Goal: Task Accomplishment & Management: Manage account settings

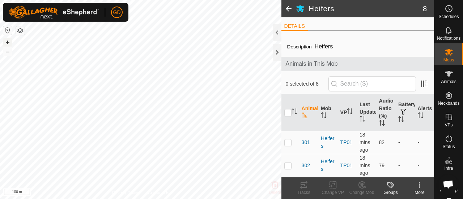
click at [9, 44] on button "+" at bounding box center [7, 42] width 9 height 9
click at [7, 42] on button "+" at bounding box center [7, 42] width 9 height 9
click at [8, 52] on button "–" at bounding box center [7, 51] width 9 height 9
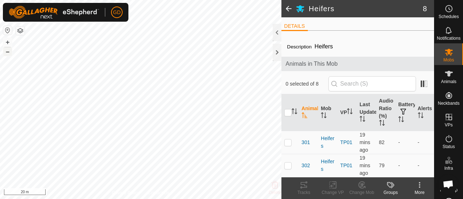
click at [8, 52] on button "–" at bounding box center [7, 51] width 9 height 9
click at [30, 3] on div "GD Schedules Notifications Mobs Animals Neckbands VPs Status Infra Heatmap Help…" at bounding box center [231, 99] width 463 height 199
click at [299, 128] on div "Heifers 8 DETAILS Description Heifers Animals in This Mob 0 selected of 8 Anima…" at bounding box center [217, 99] width 434 height 199
click at [8, 50] on button "–" at bounding box center [7, 51] width 9 height 9
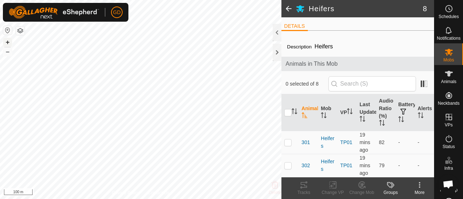
click at [8, 42] on button "+" at bounding box center [7, 42] width 9 height 9
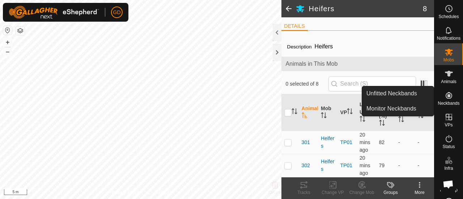
click at [444, 95] on icon at bounding box center [448, 95] width 9 height 9
click at [402, 107] on link "Monitor Neckbands" at bounding box center [398, 109] width 72 height 14
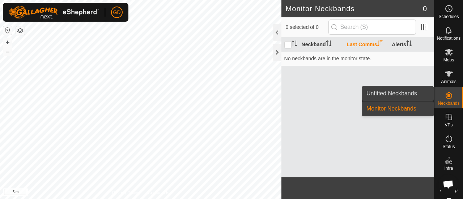
click at [399, 92] on link "Unfitted Neckbands" at bounding box center [398, 93] width 72 height 14
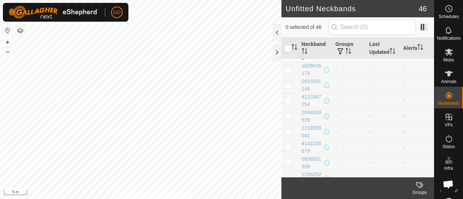
scroll to position [590, 0]
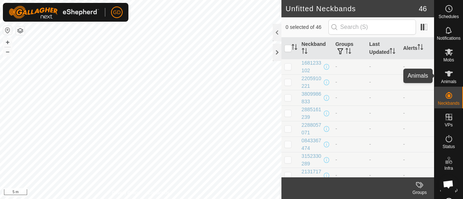
click at [442, 70] on es-animals-svg-icon at bounding box center [448, 74] width 13 height 12
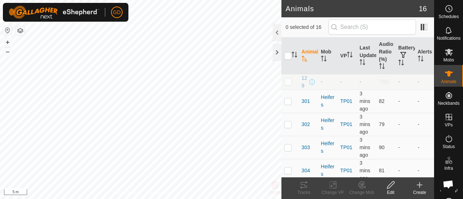
click at [418, 185] on icon at bounding box center [419, 185] width 9 height 9
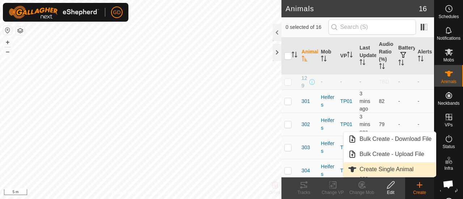
click at [385, 169] on link "Create Single Animal" at bounding box center [389, 169] width 92 height 14
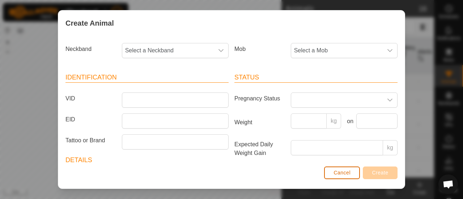
click at [338, 173] on span "Cancel" at bounding box center [341, 173] width 17 height 6
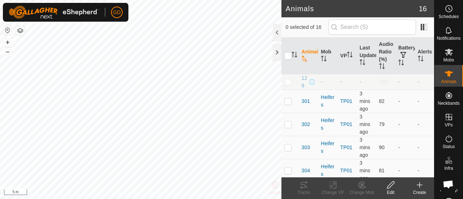
click at [419, 184] on icon at bounding box center [419, 185] width 9 height 9
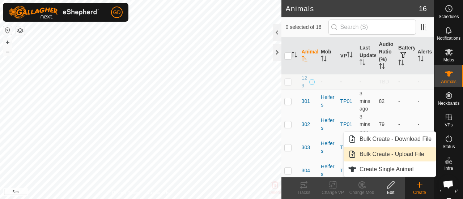
click at [400, 153] on link "Bulk Create - Upload File" at bounding box center [389, 154] width 92 height 14
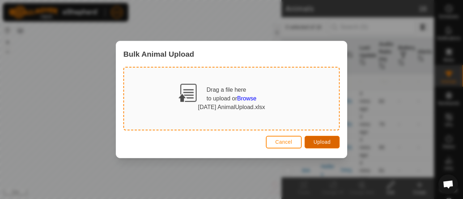
click at [323, 141] on span "Upload" at bounding box center [321, 142] width 17 height 6
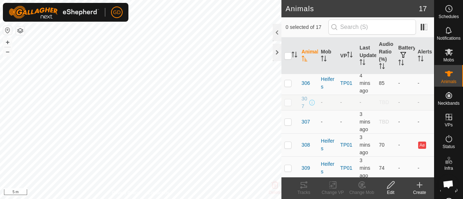
scroll to position [132, 0]
click at [288, 107] on p-checkbox at bounding box center [287, 104] width 7 height 6
checkbox input "true"
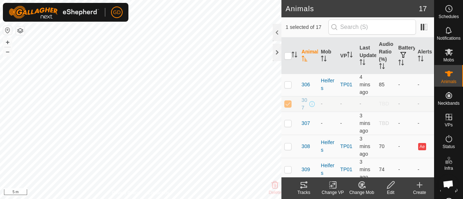
click at [419, 186] on icon at bounding box center [419, 185] width 0 height 5
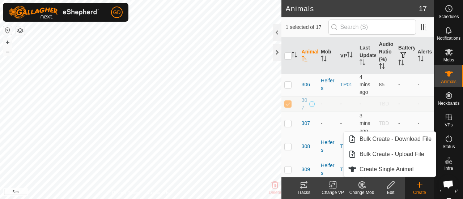
click at [419, 186] on icon at bounding box center [419, 185] width 0 height 5
click at [389, 185] on icon at bounding box center [390, 184] width 7 height 7
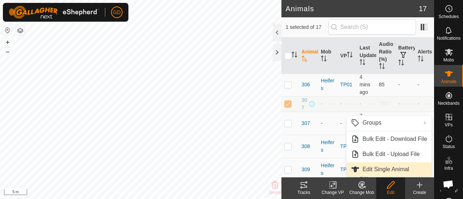
click at [386, 168] on link "Edit Single Animal" at bounding box center [388, 169] width 85 height 14
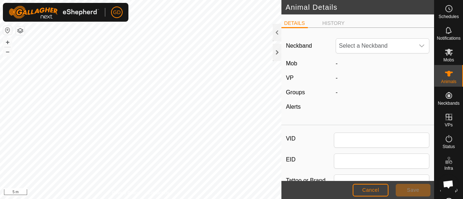
type input "307"
type input "982123826118437"
type input "Droughtmaster"
type input "0"
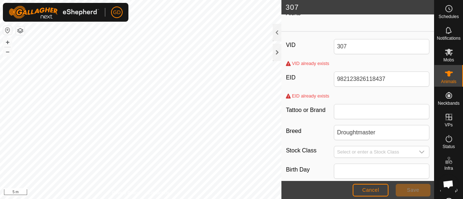
scroll to position [103, 0]
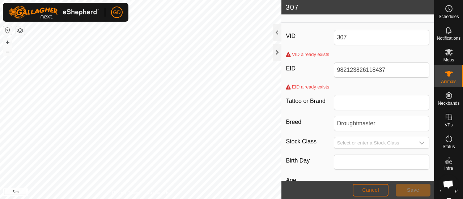
click at [364, 190] on span "Cancel" at bounding box center [370, 190] width 17 height 6
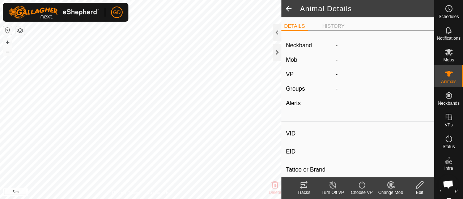
type input "307"
type input "982123826118437"
type input "-"
type input "Droughtmaster"
type input "-"
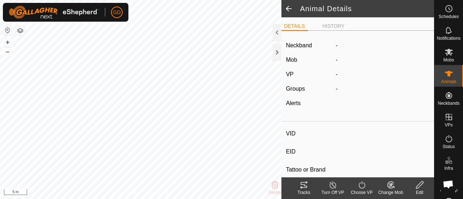
type input "0 kg"
type input "-"
click at [288, 9] on span at bounding box center [288, 8] width 14 height 17
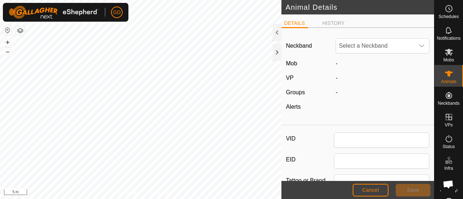
type input "307"
type input "982123826118437"
type input "Droughtmaster"
type input "0"
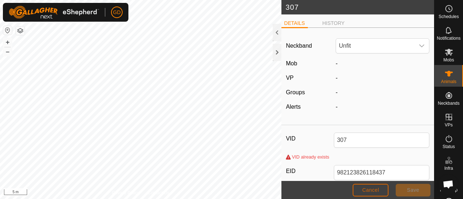
click at [368, 189] on span "Cancel" at bounding box center [370, 190] width 17 height 6
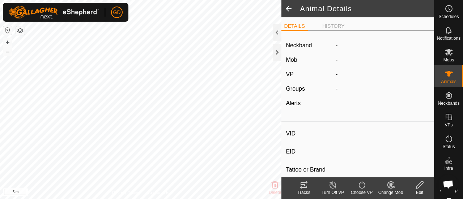
type input "307"
type input "982123826118437"
type input "-"
type input "Droughtmaster"
type input "-"
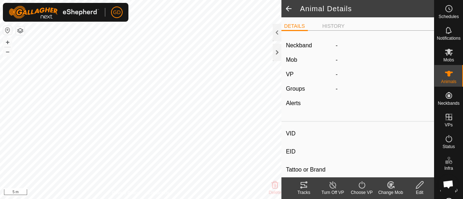
type input "0 kg"
type input "-"
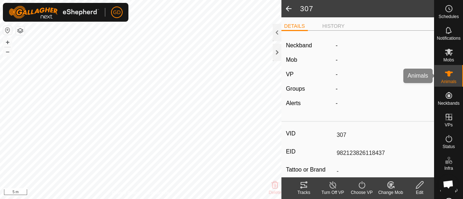
click at [448, 76] on icon at bounding box center [448, 73] width 9 height 9
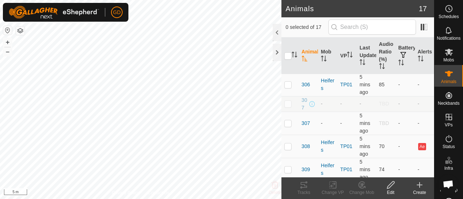
scroll to position [133, 0]
click at [288, 125] on p-checkbox at bounding box center [287, 123] width 7 height 6
checkbox input "true"
click at [389, 185] on icon at bounding box center [390, 184] width 7 height 7
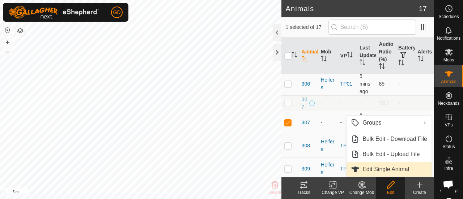
click at [380, 169] on link "Edit Single Animal" at bounding box center [388, 169] width 85 height 14
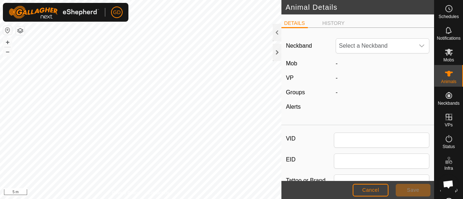
type input "307"
type input "982123826118437"
type input "Droughtmaster"
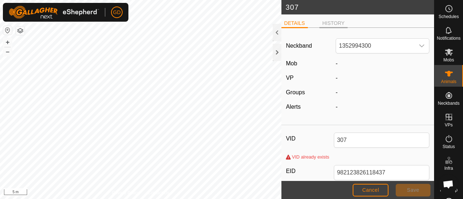
click at [333, 27] on li "HISTORY" at bounding box center [333, 24] width 28 height 9
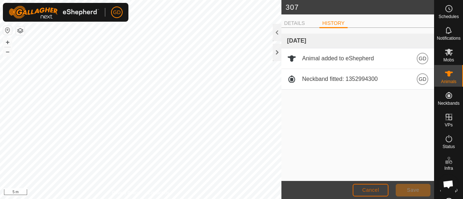
click at [367, 189] on span "Cancel" at bounding box center [370, 190] width 17 height 6
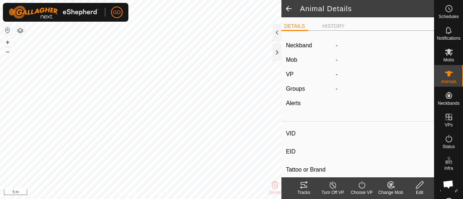
type input "307"
type input "982123826118437"
type input "-"
type input "Droughtmaster"
type input "-"
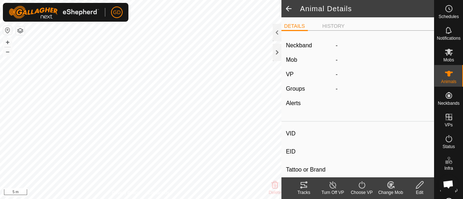
type input "-"
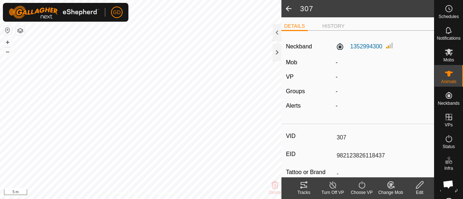
click at [286, 7] on span at bounding box center [288, 8] width 14 height 17
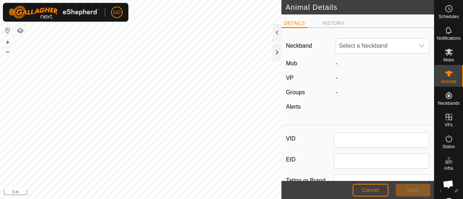
type input "307"
type input "982123826118437"
type input "Droughtmaster"
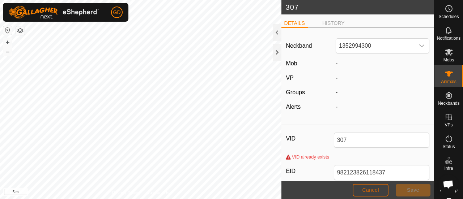
click at [367, 187] on span "Cancel" at bounding box center [370, 190] width 17 height 6
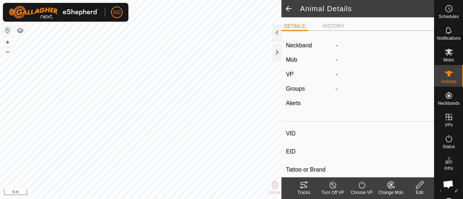
type input "307"
type input "982123826118437"
type input "-"
type input "Droughtmaster"
type input "-"
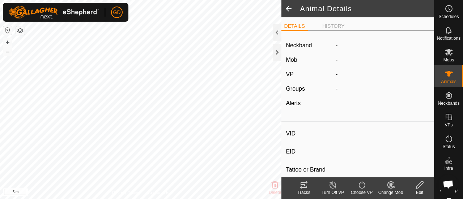
type input "-"
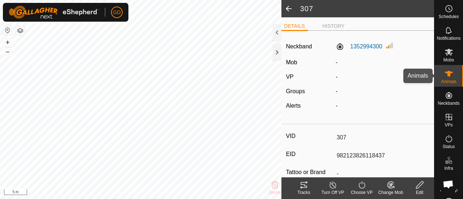
click at [442, 78] on es-animals-svg-icon at bounding box center [448, 74] width 13 height 12
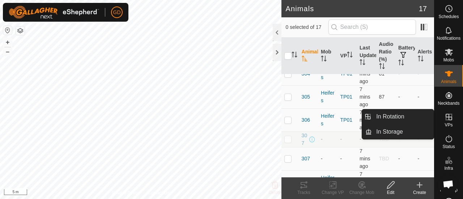
scroll to position [95, 0]
click at [288, 144] on p-checkbox at bounding box center [287, 141] width 7 height 6
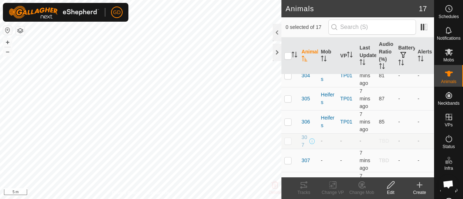
checkbox input "true"
click at [388, 185] on icon at bounding box center [390, 185] width 9 height 9
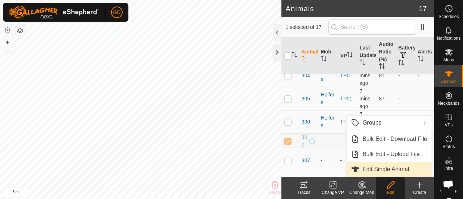
click at [380, 167] on link "Edit Single Animal" at bounding box center [388, 169] width 85 height 14
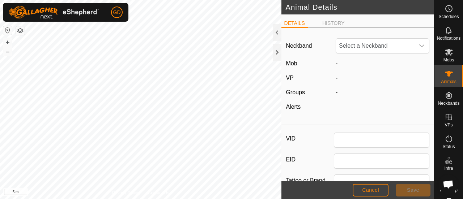
type input "307"
type input "982123826118437"
type input "Droughtmaster"
type input "0"
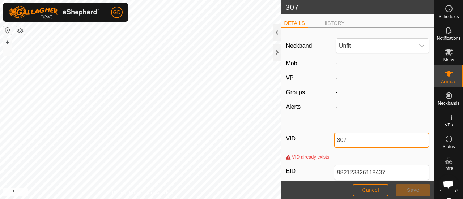
drag, startPoint x: 346, startPoint y: 141, endPoint x: 318, endPoint y: 139, distance: 27.5
click at [318, 139] on div "VID 307" at bounding box center [357, 140] width 143 height 15
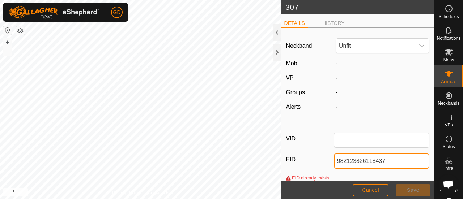
drag, startPoint x: 388, startPoint y: 162, endPoint x: 329, endPoint y: 162, distance: 59.6
click at [329, 162] on div "EID 982123826118437" at bounding box center [357, 161] width 143 height 15
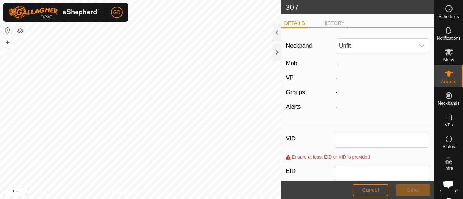
click at [330, 24] on li "HISTORY" at bounding box center [333, 24] width 28 height 9
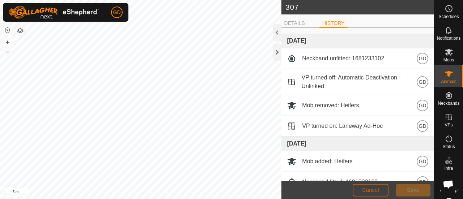
click at [374, 191] on span "Cancel" at bounding box center [370, 190] width 17 height 6
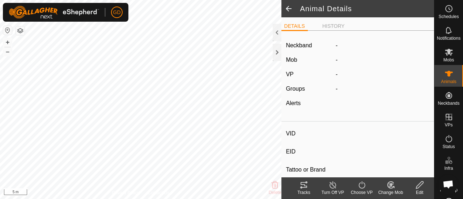
type input "307"
type input "982123826118437"
type input "-"
type input "Droughtmaster"
type input "-"
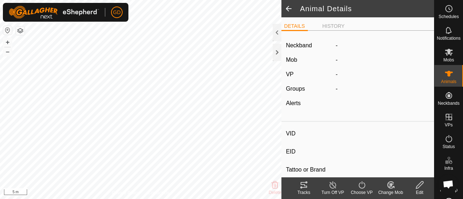
type input "0 kg"
type input "-"
click at [287, 8] on span at bounding box center [288, 8] width 14 height 17
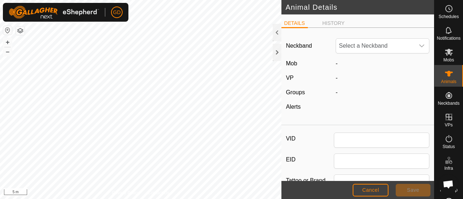
type input "307"
type input "982123826118437"
type input "Droughtmaster"
type input "0"
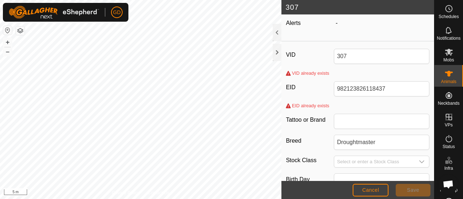
scroll to position [86, 0]
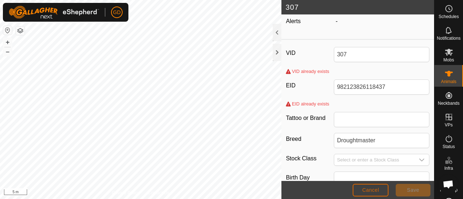
click at [369, 190] on span "Cancel" at bounding box center [370, 190] width 17 height 6
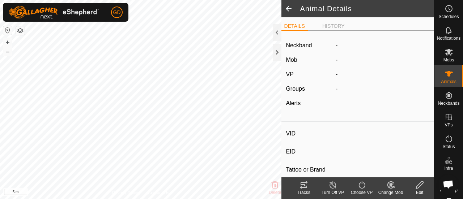
type input "307"
type input "982123826118437"
type input "-"
type input "Droughtmaster"
type input "-"
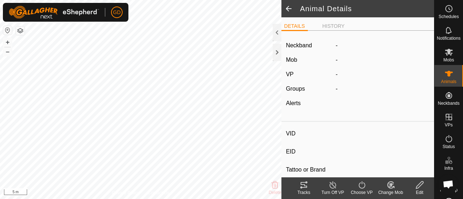
type input "0 kg"
type input "-"
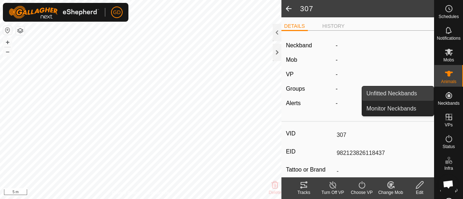
click at [403, 94] on link "Unfitted Neckbands" at bounding box center [398, 93] width 72 height 14
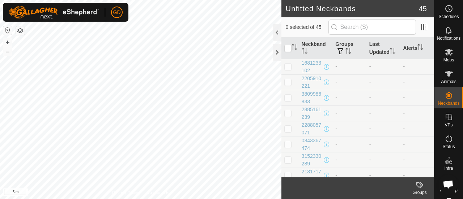
click at [288, 66] on p-checkbox at bounding box center [287, 67] width 7 height 6
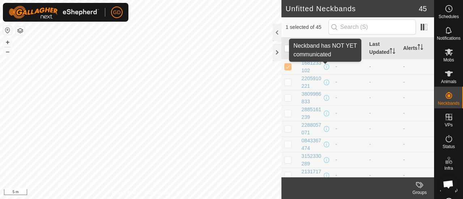
click at [324, 67] on span at bounding box center [326, 67] width 6 height 6
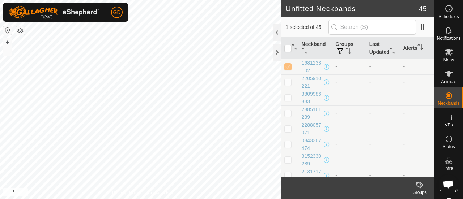
drag, startPoint x: 315, startPoint y: 70, endPoint x: 301, endPoint y: 63, distance: 16.0
click at [301, 63] on td "1681233102" at bounding box center [316, 67] width 34 height 16
copy div "1681233102"
click at [288, 67] on p-checkbox at bounding box center [287, 67] width 7 height 6
checkbox input "false"
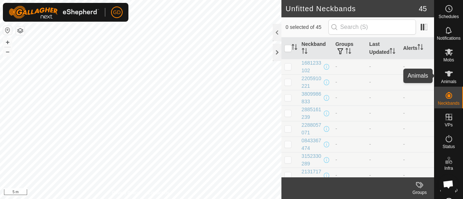
click at [447, 73] on icon at bounding box center [449, 74] width 8 height 6
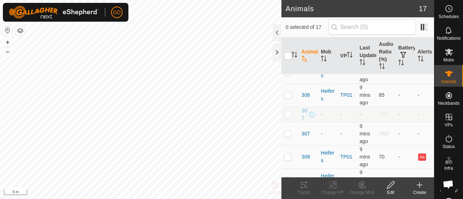
scroll to position [132, 0]
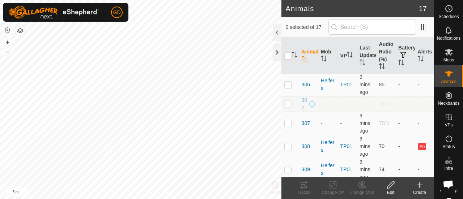
click at [288, 107] on p-checkbox at bounding box center [287, 104] width 7 height 6
checkbox input "true"
click at [389, 184] on icon at bounding box center [390, 185] width 9 height 9
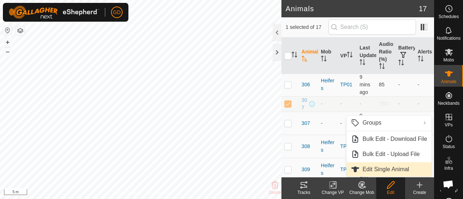
click at [380, 169] on link "Edit Single Animal" at bounding box center [388, 169] width 85 height 14
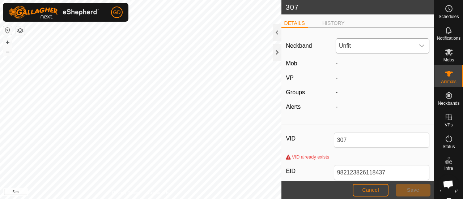
click at [353, 46] on span "Unfit" at bounding box center [375, 46] width 78 height 14
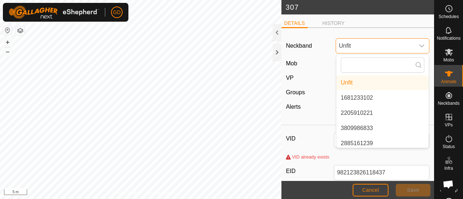
click at [353, 46] on span "Unfit" at bounding box center [375, 46] width 78 height 14
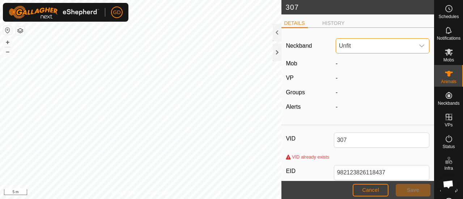
click at [353, 46] on span "Unfit" at bounding box center [375, 46] width 78 height 14
type input "1681233102"
click at [371, 189] on span "Cancel" at bounding box center [370, 190] width 17 height 6
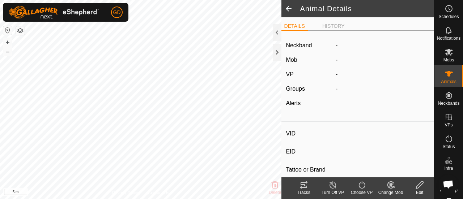
type input "307"
type input "982123826118437"
type input "-"
type input "Droughtmaster"
type input "-"
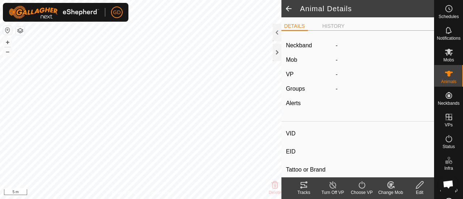
type input "0 kg"
type input "-"
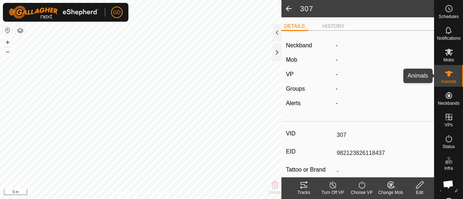
click at [444, 74] on icon at bounding box center [448, 73] width 9 height 9
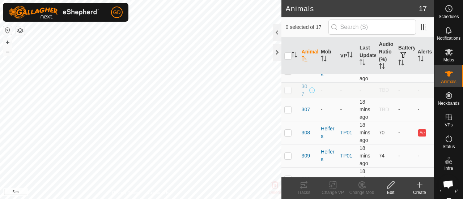
scroll to position [147, 0]
click at [287, 92] on p-checkbox at bounding box center [287, 89] width 7 height 6
checkbox input "true"
click at [389, 184] on icon at bounding box center [390, 185] width 9 height 9
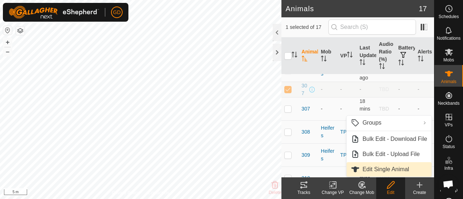
click at [381, 168] on link "Edit Single Animal" at bounding box center [388, 169] width 85 height 14
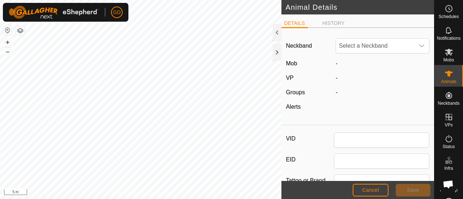
type input "307"
type input "982123826118437"
type input "Droughtmaster"
type input "0"
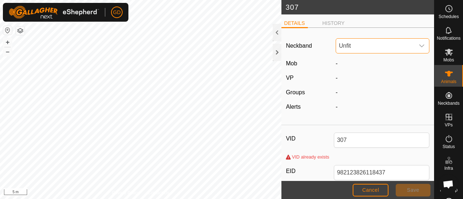
click at [357, 45] on span "Unfit" at bounding box center [375, 46] width 78 height 14
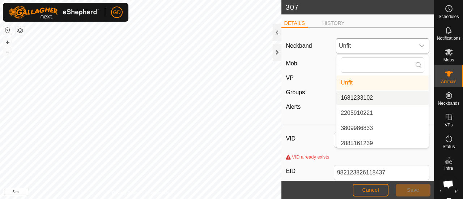
click at [354, 97] on li "1681233102" at bounding box center [382, 98] width 92 height 14
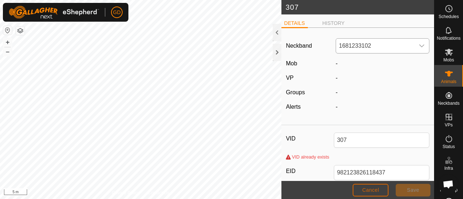
click at [371, 190] on span "Cancel" at bounding box center [370, 190] width 17 height 6
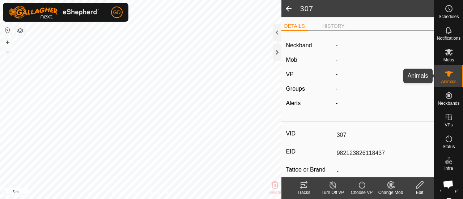
click at [446, 73] on icon at bounding box center [449, 74] width 8 height 6
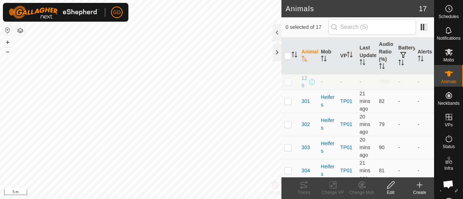
click at [419, 183] on icon at bounding box center [419, 185] width 9 height 9
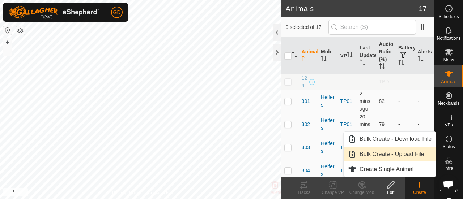
click at [394, 154] on link "Bulk Create - Upload File" at bounding box center [389, 154] width 92 height 14
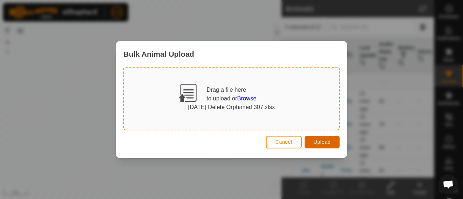
click at [320, 141] on span "Upload" at bounding box center [321, 142] width 17 height 6
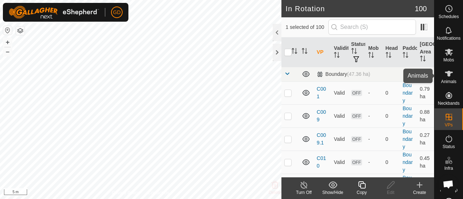
click at [446, 73] on icon at bounding box center [449, 74] width 8 height 6
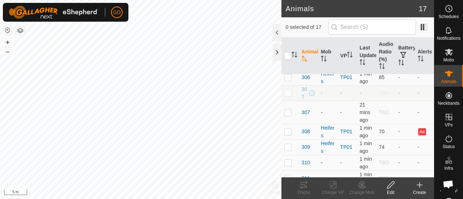
scroll to position [94, 0]
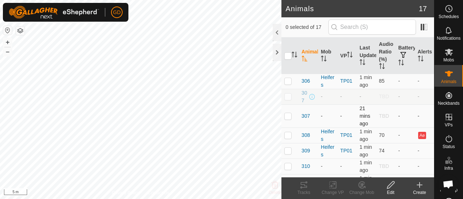
click at [287, 119] on p-checkbox at bounding box center [287, 116] width 7 height 6
checkbox input "true"
click at [388, 186] on icon at bounding box center [390, 184] width 7 height 7
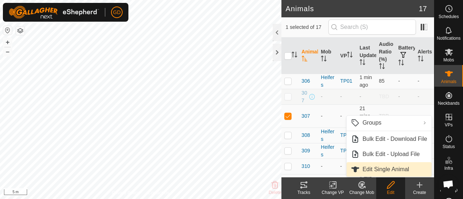
click at [377, 171] on link "Edit Single Animal" at bounding box center [388, 169] width 85 height 14
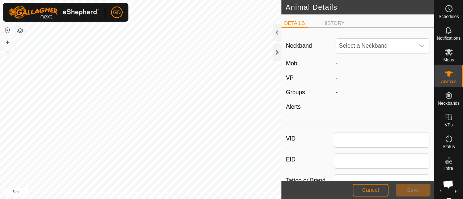
type input "307"
type input "982123826118437"
type input "Droughtmaster"
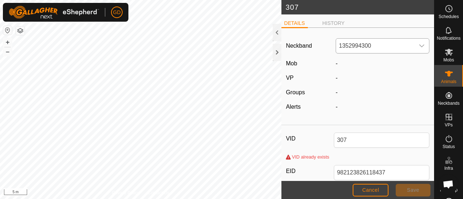
click at [419, 45] on icon "dropdown trigger" at bounding box center [422, 46] width 6 height 6
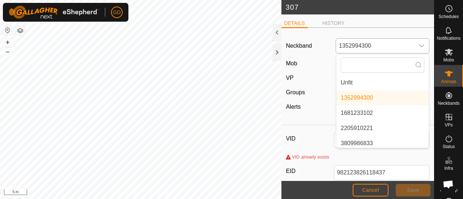
click at [419, 45] on icon "dropdown trigger" at bounding box center [422, 46] width 6 height 6
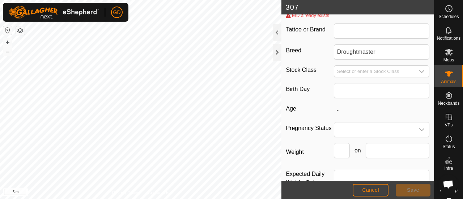
scroll to position [192, 0]
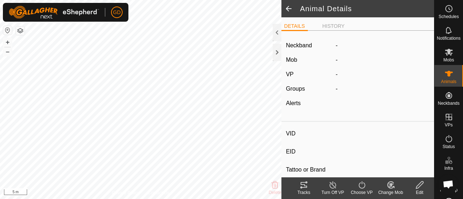
type input "307"
type input "982123826118437"
type input "-"
type input "Droughtmaster"
type input "-"
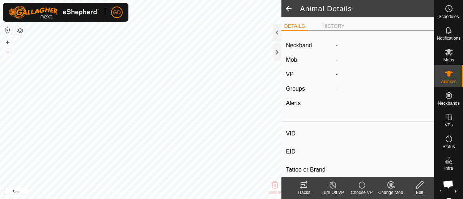
type input "-"
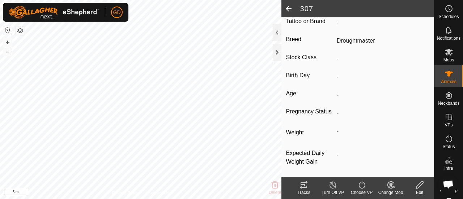
scroll to position [155, 0]
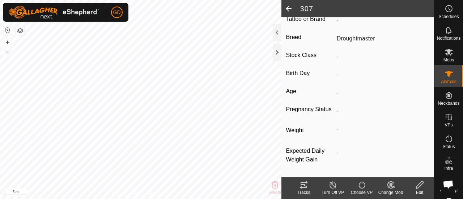
click at [419, 186] on icon at bounding box center [419, 184] width 7 height 7
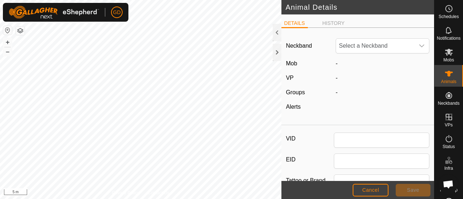
type input "307"
type input "982123826118437"
type input "Droughtmaster"
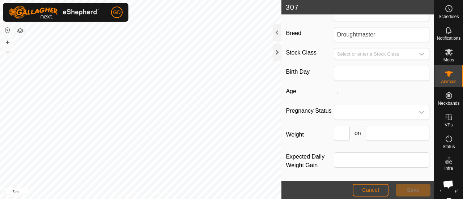
scroll to position [19, 0]
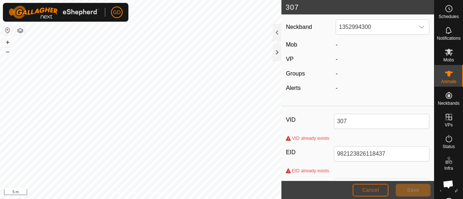
click at [369, 189] on span "Cancel" at bounding box center [370, 190] width 17 height 6
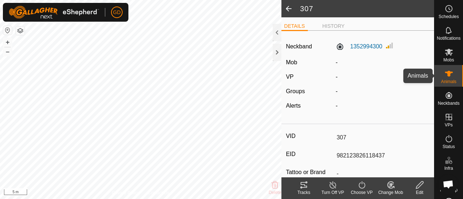
click at [445, 71] on icon at bounding box center [449, 74] width 8 height 6
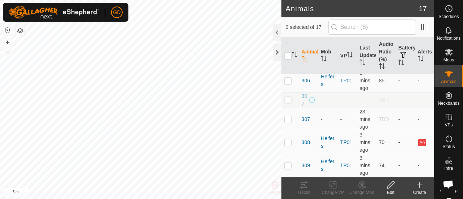
scroll to position [140, 0]
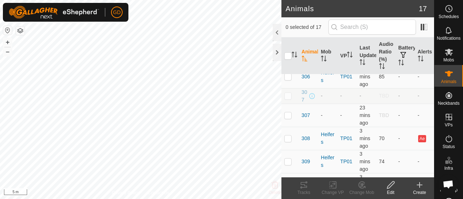
click at [288, 99] on p-checkbox at bounding box center [287, 96] width 7 height 6
click at [419, 186] on icon at bounding box center [419, 185] width 9 height 9
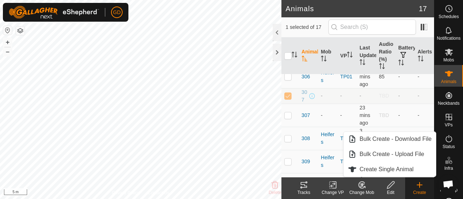
click at [287, 104] on td at bounding box center [289, 96] width 17 height 16
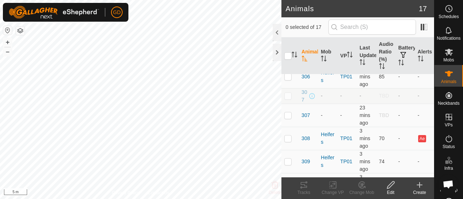
click at [287, 104] on td at bounding box center [289, 96] width 17 height 16
checkbox input "true"
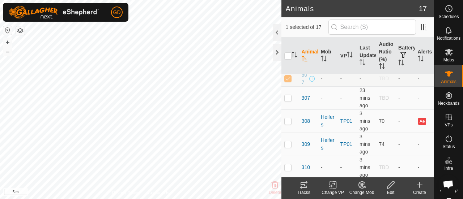
scroll to position [163, 0]
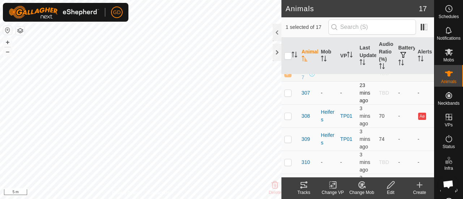
click at [287, 96] on p-checkbox at bounding box center [287, 93] width 7 height 6
checkbox input "true"
click at [287, 76] on p-checkbox at bounding box center [287, 73] width 7 height 6
checkbox input "false"
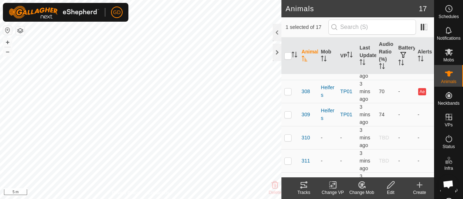
scroll to position [188, 0]
click at [287, 94] on p-checkbox at bounding box center [287, 91] width 7 height 6
click at [288, 94] on p-checkbox at bounding box center [287, 91] width 7 height 6
checkbox input "false"
click at [288, 140] on p-checkbox at bounding box center [287, 137] width 7 height 6
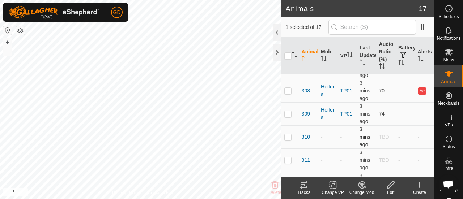
checkbox input "true"
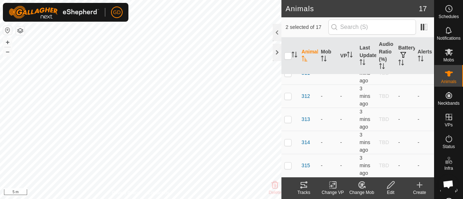
scroll to position [283, 0]
click at [288, 76] on p-checkbox at bounding box center [287, 73] width 7 height 6
checkbox input "true"
click at [287, 122] on p-checkbox at bounding box center [287, 119] width 7 height 6
checkbox input "true"
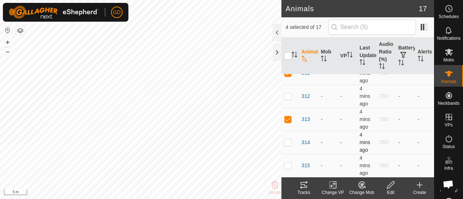
click at [289, 145] on p-checkbox at bounding box center [287, 143] width 7 height 6
checkbox input "true"
click at [289, 168] on p-checkbox at bounding box center [287, 166] width 7 height 6
checkbox input "true"
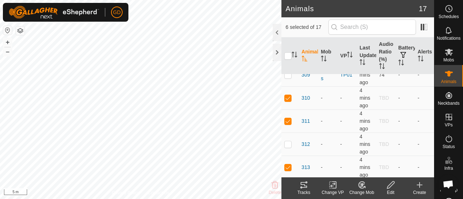
scroll to position [228, 0]
click at [287, 100] on p-checkbox at bounding box center [287, 97] width 7 height 6
checkbox input "false"
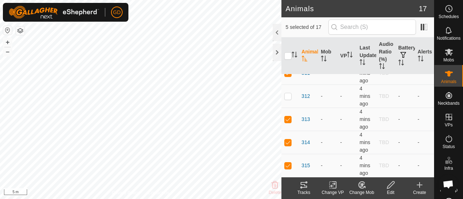
scroll to position [287, 0]
click at [360, 185] on icon at bounding box center [361, 185] width 9 height 9
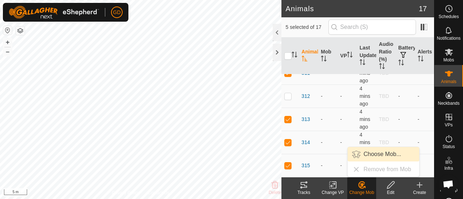
click at [371, 152] on link "Choose Mob..." at bounding box center [383, 154] width 72 height 14
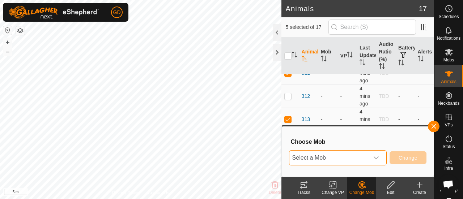
click at [344, 156] on span "Select a Mob" at bounding box center [329, 158] width 80 height 14
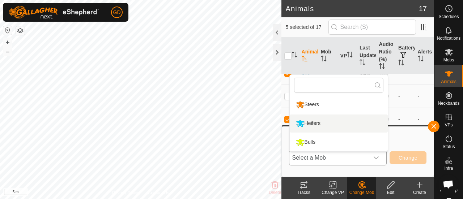
click at [318, 124] on li "Heifers" at bounding box center [339, 124] width 98 height 18
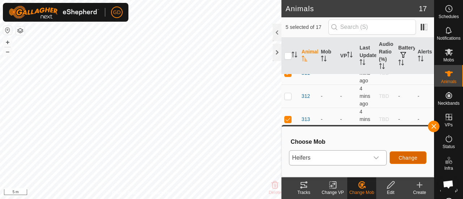
click at [407, 157] on span "Change" at bounding box center [407, 158] width 19 height 6
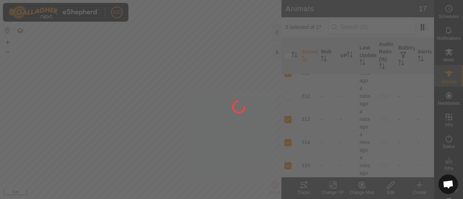
checkbox input "false"
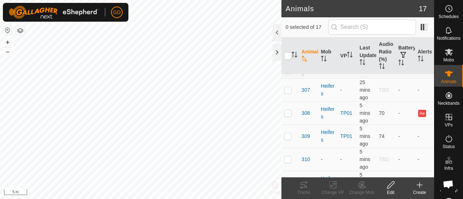
scroll to position [165, 0]
click at [286, 74] on p-checkbox at bounding box center [287, 71] width 7 height 6
checkbox input "true"
click at [391, 185] on icon at bounding box center [390, 185] width 9 height 9
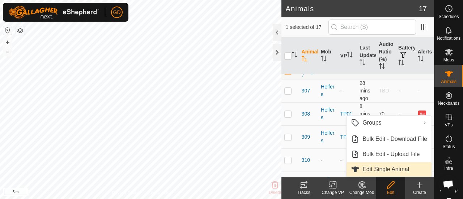
click at [386, 168] on link "Edit Single Animal" at bounding box center [388, 169] width 85 height 14
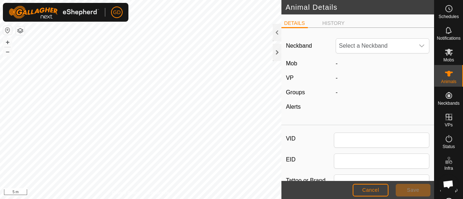
type input "307"
type input "982123826118437"
type input "Droughtmaster"
type input "0"
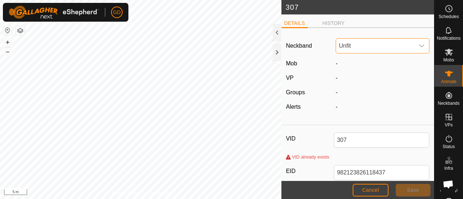
click at [402, 46] on span "Unfit" at bounding box center [375, 46] width 78 height 14
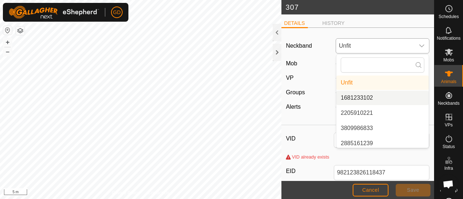
click at [367, 97] on li "1681233102" at bounding box center [382, 98] width 92 height 14
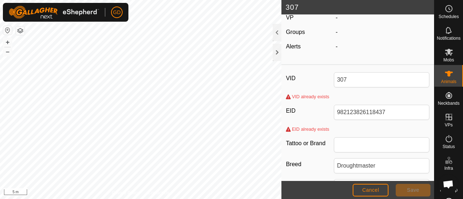
scroll to position [62, 0]
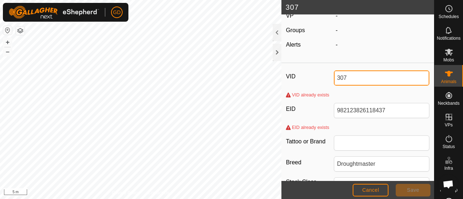
drag, startPoint x: 354, startPoint y: 77, endPoint x: 339, endPoint y: 78, distance: 14.8
click at [339, 78] on input "307" at bounding box center [382, 77] width 96 height 15
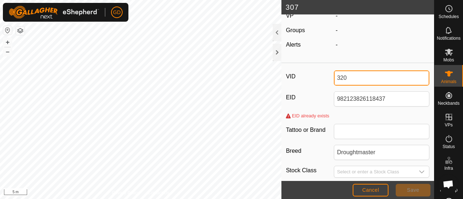
type input "320"
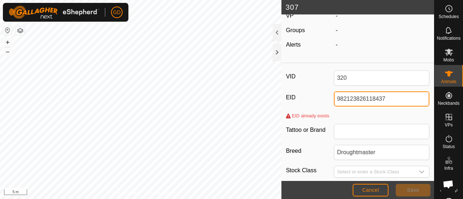
click at [394, 99] on input "982123826118437" at bounding box center [382, 98] width 96 height 15
drag, startPoint x: 345, startPoint y: 97, endPoint x: 426, endPoint y: 95, distance: 81.4
click at [426, 95] on div "VID 320 EID 982123826118437 EID already exists Tattoo or Brand Breed Droughtmas…" at bounding box center [357, 183] width 153 height 235
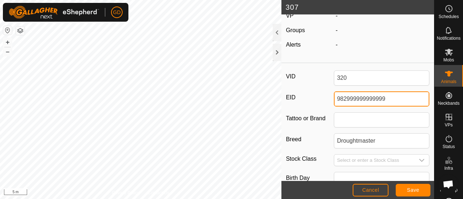
type input "982999999999999"
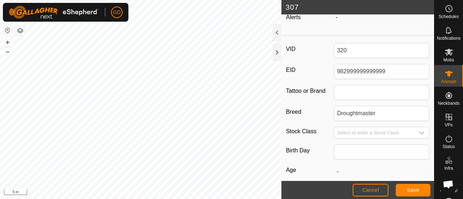
scroll to position [93, 0]
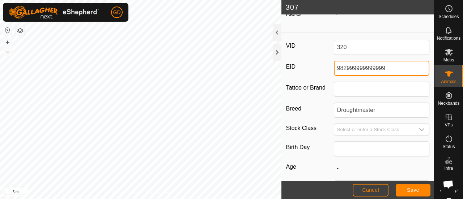
drag, startPoint x: 383, startPoint y: 66, endPoint x: 316, endPoint y: 63, distance: 67.3
click at [316, 63] on div "EID 982999999999999" at bounding box center [357, 68] width 143 height 15
click at [316, 63] on label "EID" at bounding box center [310, 67] width 48 height 12
click at [334, 63] on input "982999999999999" at bounding box center [382, 68] width 96 height 15
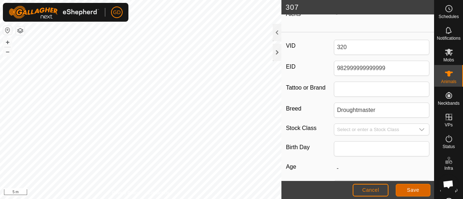
click at [408, 190] on span "Save" at bounding box center [413, 190] width 12 height 6
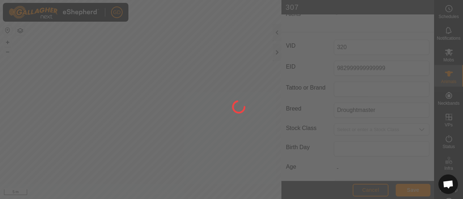
scroll to position [87, 0]
type input "320"
type input "982999999999999"
type input "-"
type input "0 kg"
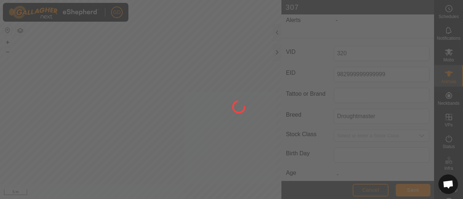
type input "-"
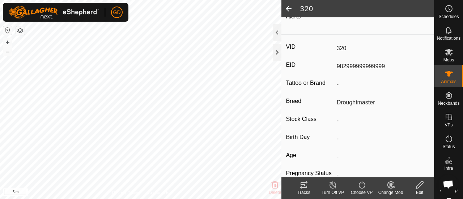
click at [287, 8] on span at bounding box center [288, 8] width 14 height 17
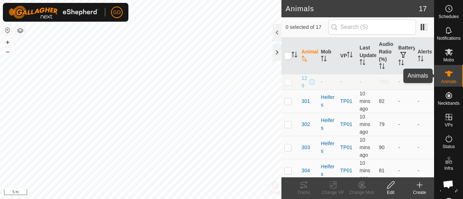
click at [445, 76] on icon at bounding box center [449, 74] width 8 height 6
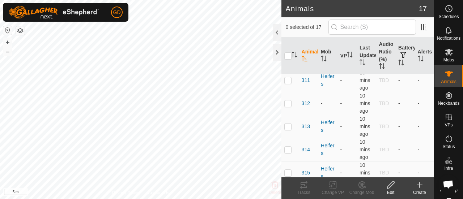
scroll to position [287, 0]
click at [303, 166] on span "320" at bounding box center [304, 169] width 6 height 15
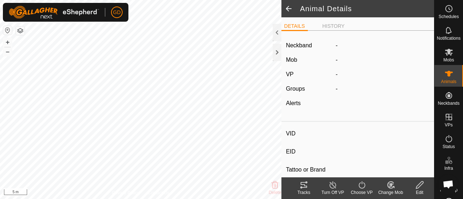
type input "320"
type input "982999999999999"
type input "-"
type input "Droughtmaster"
type input "-"
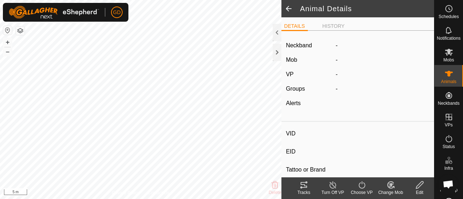
type input "0 kg"
type input "-"
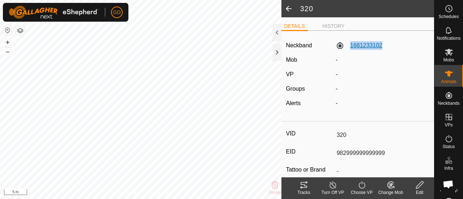
drag, startPoint x: 381, startPoint y: 44, endPoint x: 348, endPoint y: 45, distance: 32.2
click at [348, 45] on div "1681233102" at bounding box center [382, 45] width 99 height 9
copy label "1681233102"
click at [445, 73] on icon at bounding box center [449, 74] width 8 height 6
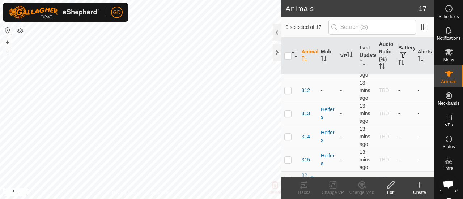
scroll to position [287, 0]
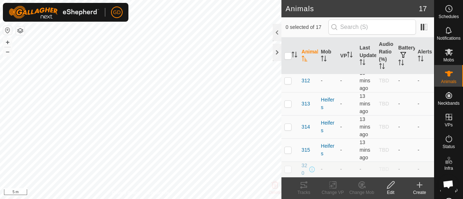
click at [417, 186] on icon at bounding box center [419, 185] width 9 height 9
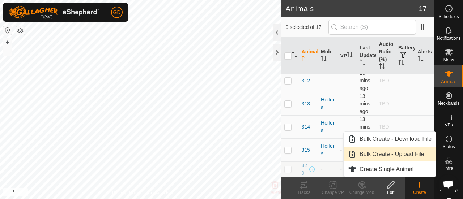
click at [378, 153] on link "Bulk Create - Upload File" at bounding box center [389, 154] width 92 height 14
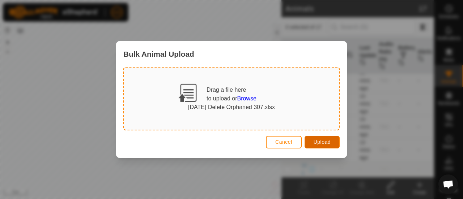
click at [317, 141] on span "Upload" at bounding box center [321, 142] width 17 height 6
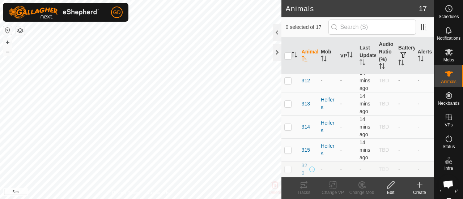
scroll to position [287, 0]
click at [287, 166] on p-checkbox at bounding box center [287, 169] width 7 height 6
checkbox input "true"
click at [391, 186] on icon at bounding box center [390, 184] width 7 height 7
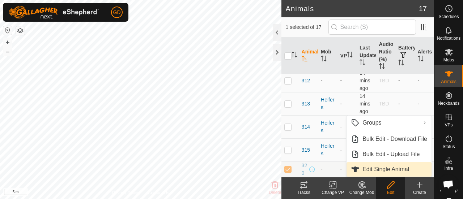
click at [384, 170] on link "Edit Single Animal" at bounding box center [388, 169] width 85 height 14
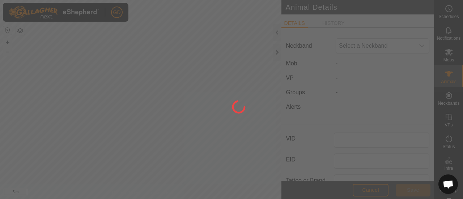
type input "320"
type input "982999999999999"
type input "Droughtmaster"
type input "0"
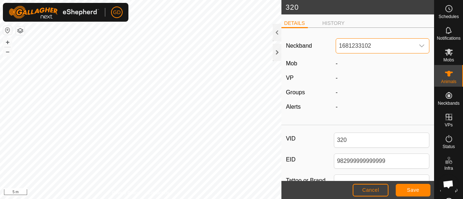
click at [358, 47] on span "1681233102" at bounding box center [375, 46] width 78 height 14
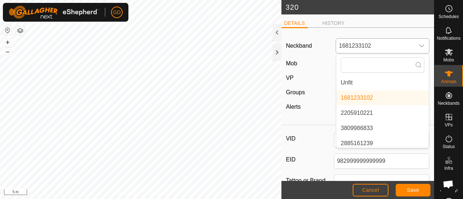
click at [350, 81] on li "Unfit" at bounding box center [382, 83] width 92 height 14
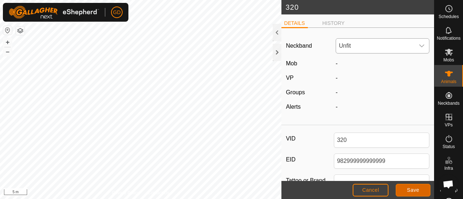
click at [413, 188] on span "Save" at bounding box center [413, 190] width 12 height 6
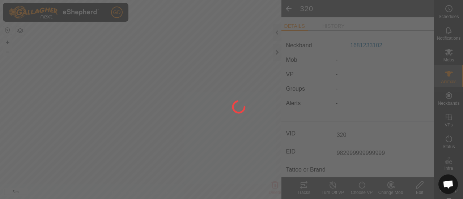
type input "-"
type input "0 kg"
type input "-"
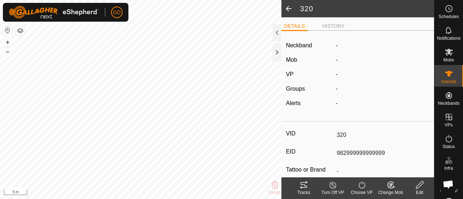
click at [288, 10] on span at bounding box center [288, 8] width 14 height 17
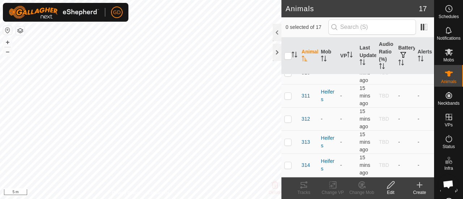
scroll to position [287, 0]
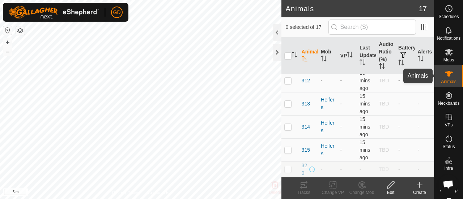
click at [444, 77] on icon at bounding box center [448, 73] width 9 height 9
click at [418, 185] on icon at bounding box center [419, 185] width 5 height 0
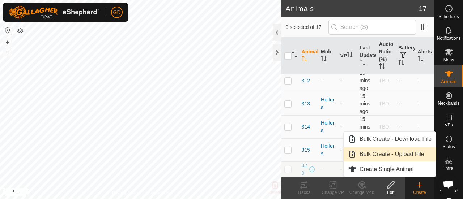
click at [375, 153] on link "Bulk Create - Upload File" at bounding box center [389, 154] width 92 height 14
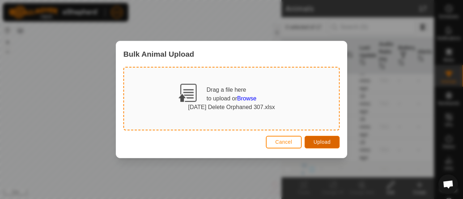
click at [320, 142] on span "Upload" at bounding box center [321, 142] width 17 height 6
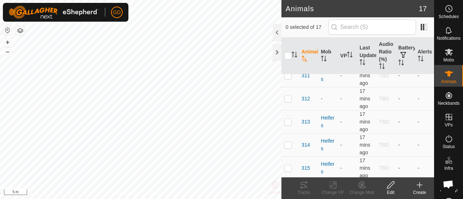
scroll to position [287, 0]
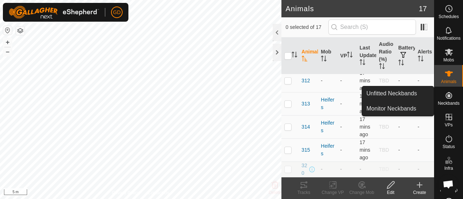
click at [446, 95] on icon at bounding box center [448, 95] width 7 height 7
click at [390, 94] on link "Unfitted Neckbands" at bounding box center [398, 93] width 72 height 14
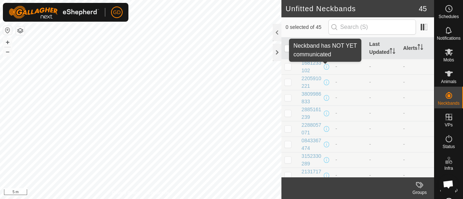
click at [325, 67] on span at bounding box center [326, 67] width 6 height 6
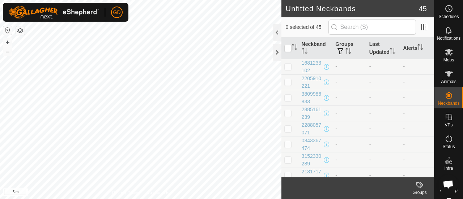
drag, startPoint x: 316, startPoint y: 70, endPoint x: 300, endPoint y: 64, distance: 17.0
click at [300, 64] on td "1681233102" at bounding box center [316, 67] width 34 height 16
copy div "1681233102"
click at [445, 75] on icon at bounding box center [449, 74] width 8 height 6
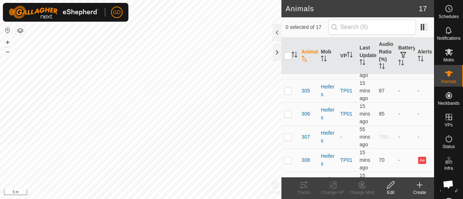
scroll to position [104, 0]
click at [288, 139] on p-checkbox at bounding box center [287, 136] width 7 height 6
checkbox input "true"
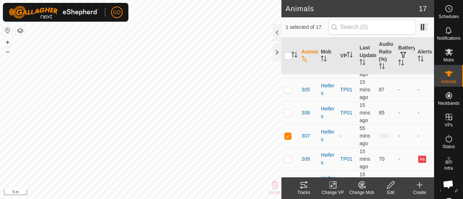
click at [304, 185] on icon at bounding box center [303, 185] width 7 height 6
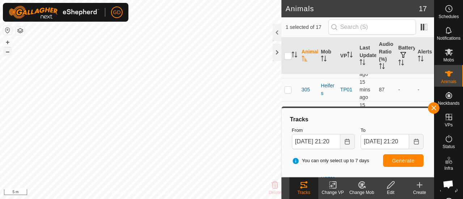
click at [8, 52] on button "–" at bounding box center [7, 51] width 9 height 9
click at [274, 55] on div at bounding box center [277, 52] width 9 height 17
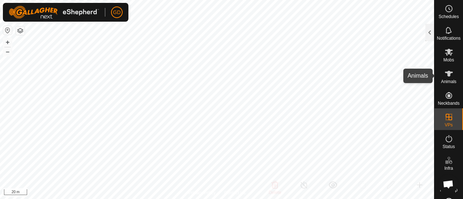
click at [444, 74] on icon at bounding box center [448, 73] width 9 height 9
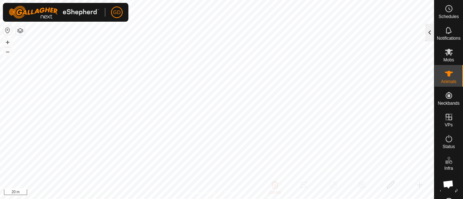
click at [431, 39] on div at bounding box center [429, 32] width 9 height 17
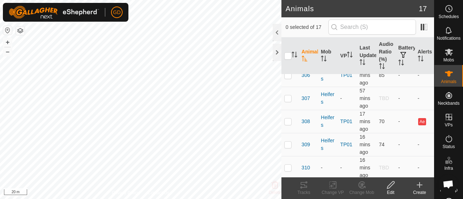
scroll to position [136, 0]
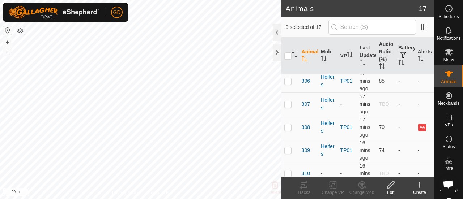
click at [288, 107] on p-checkbox at bounding box center [287, 104] width 7 height 6
checkbox input "true"
click at [332, 185] on icon at bounding box center [332, 185] width 9 height 9
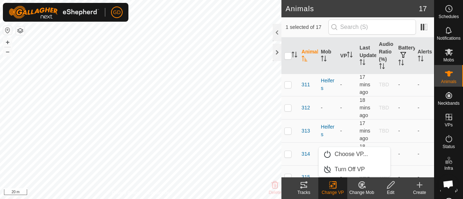
scroll to position [247, 0]
click at [288, 89] on p-checkbox at bounding box center [287, 86] width 7 height 6
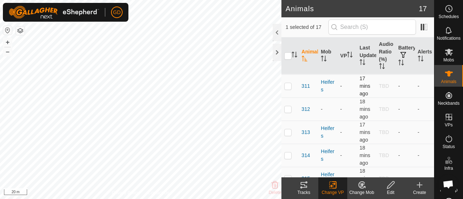
checkbox input "true"
click at [287, 135] on p-checkbox at bounding box center [287, 132] width 7 height 6
checkbox input "true"
click at [288, 158] on p-checkbox at bounding box center [287, 156] width 7 height 6
checkbox input "true"
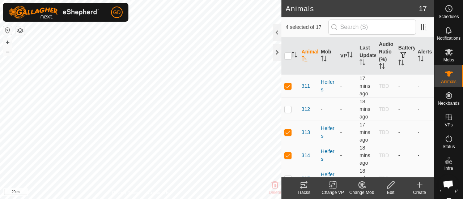
scroll to position [287, 0]
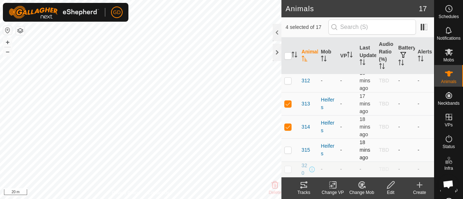
click at [287, 147] on p-checkbox at bounding box center [287, 150] width 7 height 6
checkbox input "true"
click at [330, 183] on icon at bounding box center [332, 185] width 9 height 9
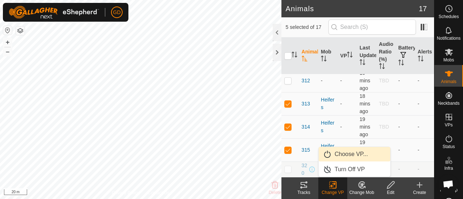
click at [344, 153] on link "Choose VP..." at bounding box center [354, 154] width 72 height 14
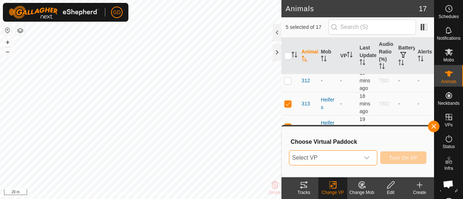
click at [344, 153] on span "Select VP" at bounding box center [324, 158] width 70 height 14
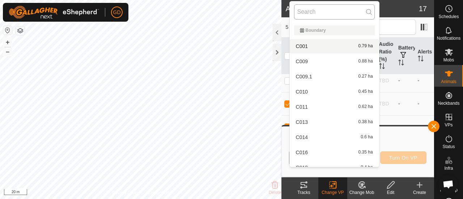
click at [324, 13] on input "text" at bounding box center [334, 11] width 81 height 15
type input "tp01"
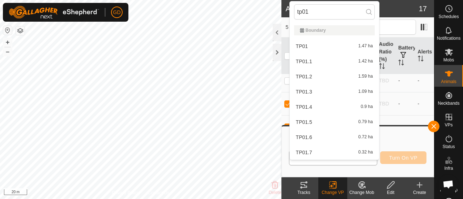
click at [302, 44] on li "TP01 1.47 ha" at bounding box center [334, 46] width 89 height 14
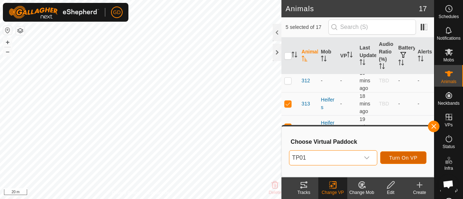
click at [401, 157] on span "Turn On VP" at bounding box center [403, 158] width 28 height 6
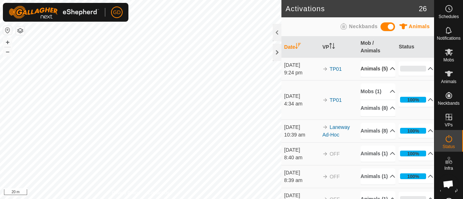
click at [368, 76] on p-accordion-header "Animals (5)" at bounding box center [377, 69] width 35 height 16
click at [365, 76] on p-accordion-header "Animals (5)" at bounding box center [377, 69] width 35 height 16
click at [8, 53] on button "–" at bounding box center [7, 51] width 9 height 9
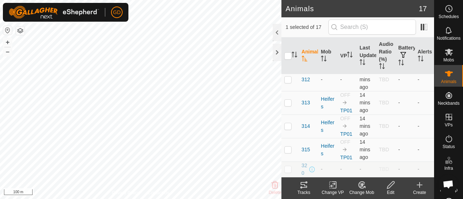
scroll to position [288, 0]
click at [446, 138] on icon at bounding box center [448, 138] width 9 height 9
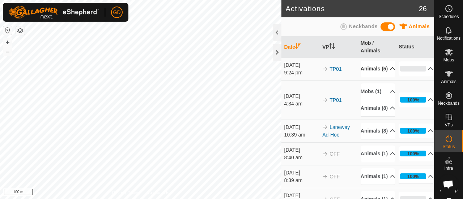
click at [364, 77] on p-accordion-header "Animals (5)" at bounding box center [377, 69] width 35 height 16
click at [365, 77] on p-accordion-header "Animals (5)" at bounding box center [377, 69] width 35 height 16
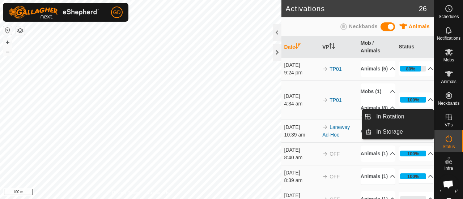
click at [446, 117] on icon at bounding box center [448, 117] width 7 height 7
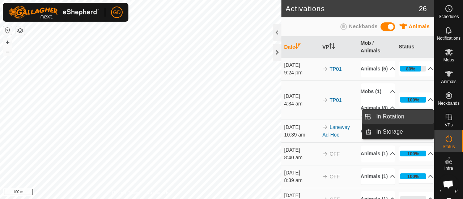
click at [394, 117] on link "In Rotation" at bounding box center [403, 117] width 62 height 14
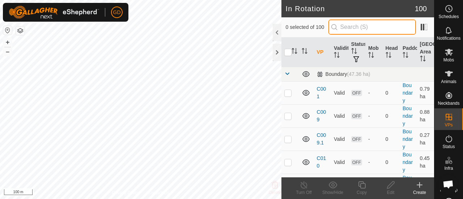
click at [367, 26] on input "text" at bounding box center [371, 27] width 87 height 15
type input "tp01"
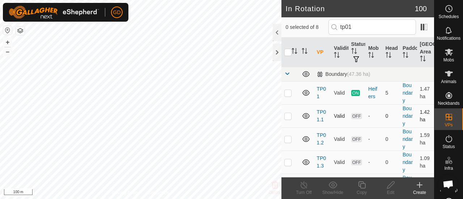
click at [289, 115] on p-checkbox at bounding box center [287, 116] width 7 height 6
click at [7, 41] on button "+" at bounding box center [7, 42] width 9 height 9
click at [289, 113] on p-checkbox at bounding box center [287, 116] width 7 height 6
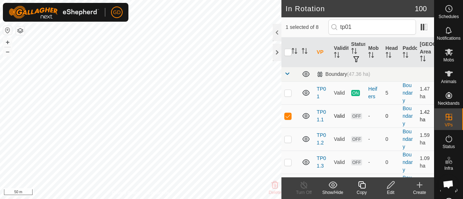
checkbox input "false"
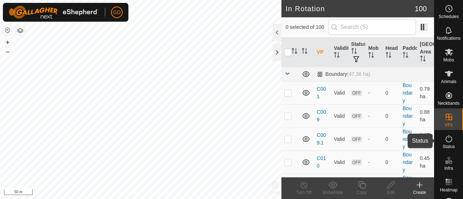
click at [445, 141] on icon at bounding box center [448, 138] width 9 height 9
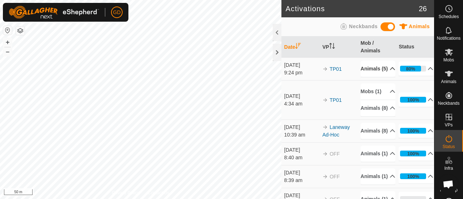
click at [367, 76] on p-accordion-header "Animals (5)" at bounding box center [377, 69] width 35 height 16
